Goal: Information Seeking & Learning: Learn about a topic

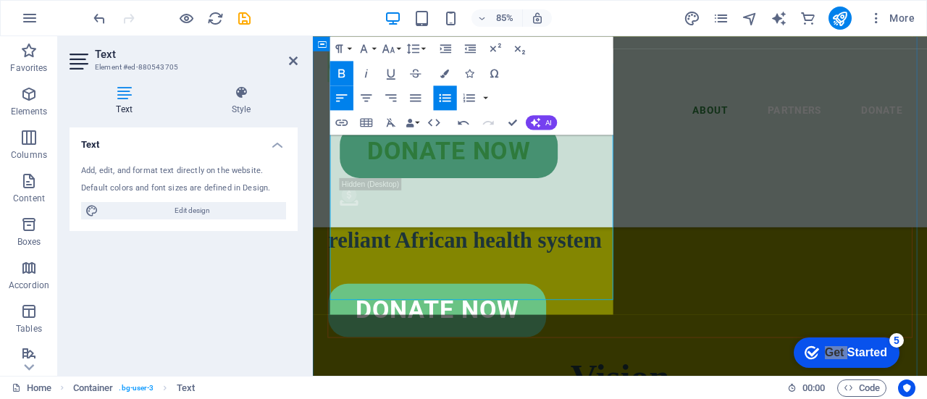
scroll to position [2510, 0]
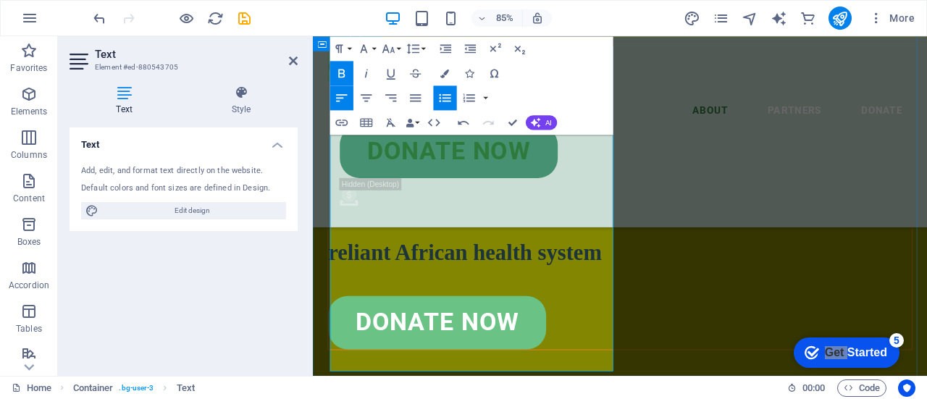
drag, startPoint x: 505, startPoint y: 344, endPoint x: 565, endPoint y: 344, distance: 60.1
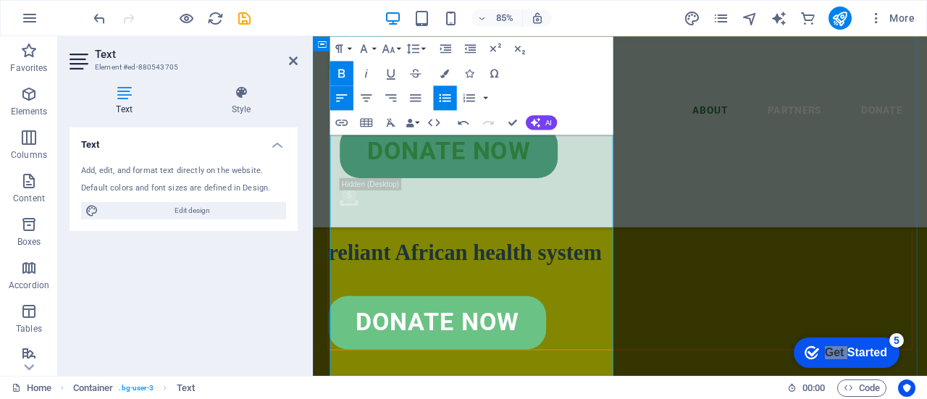
drag, startPoint x: 503, startPoint y: 345, endPoint x: 607, endPoint y: 345, distance: 104.3
